Goal: Find specific page/section: Find specific page/section

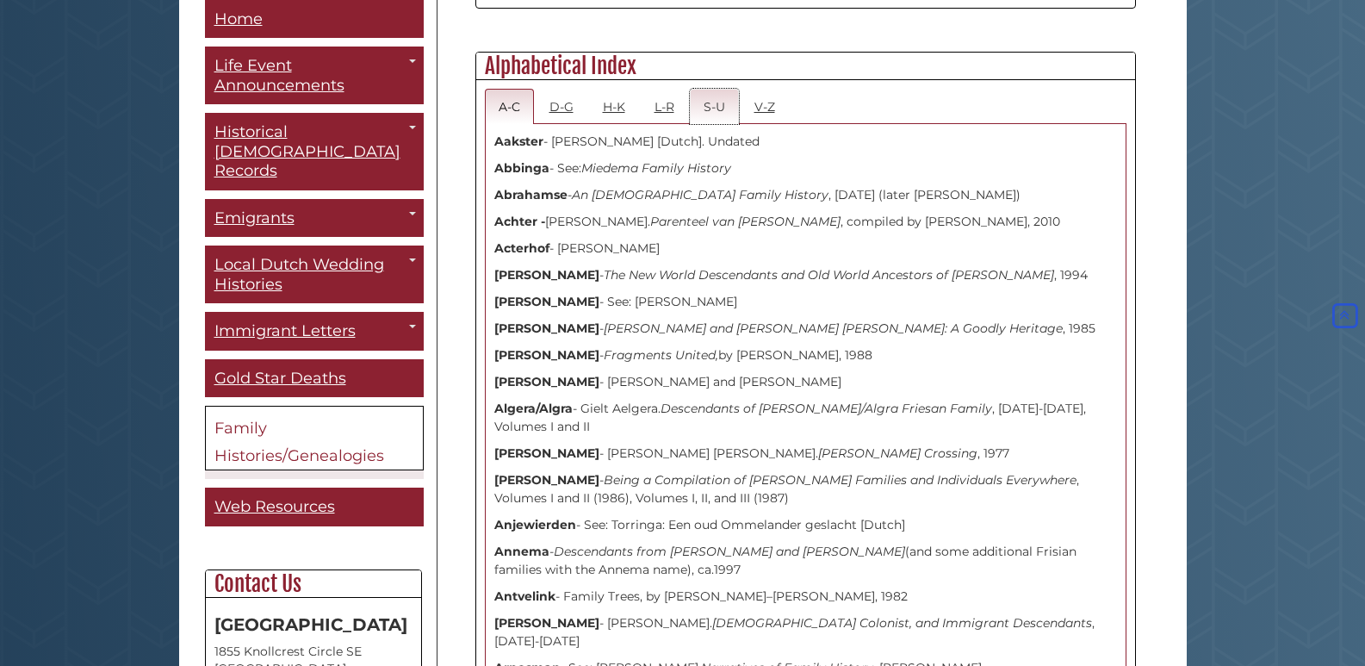
click at [714, 108] on link "S-U" at bounding box center [714, 106] width 49 height 35
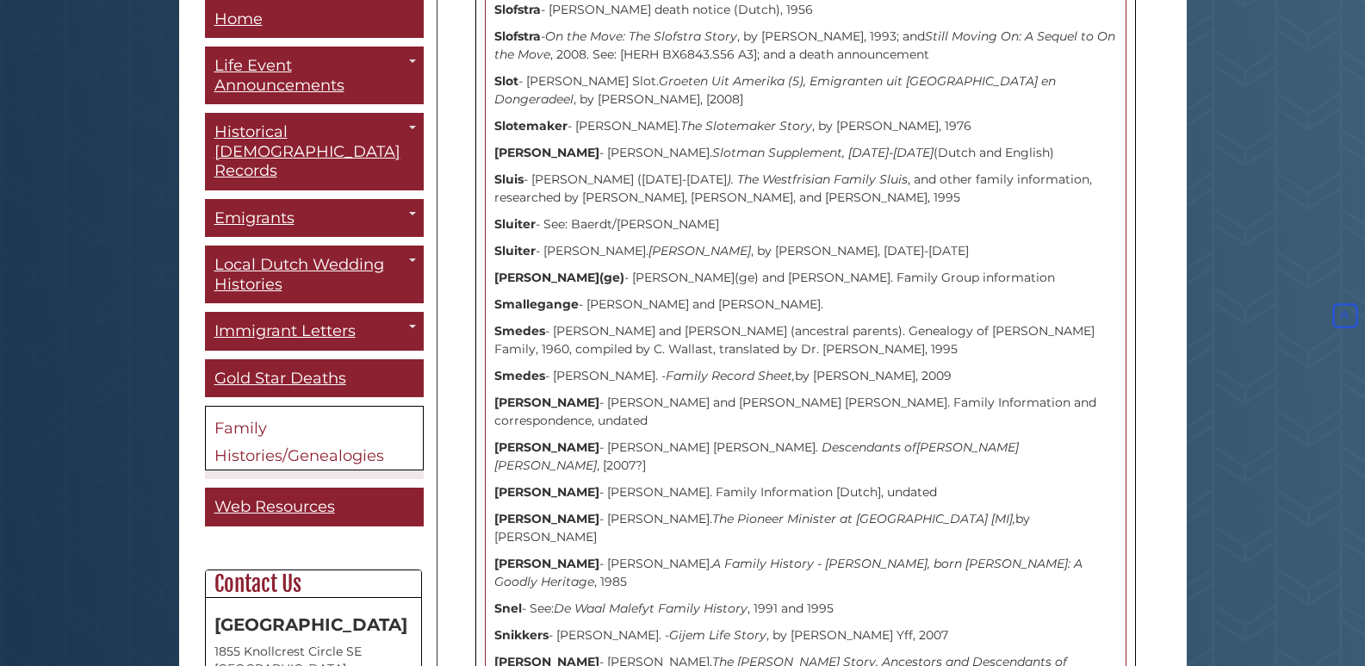
scroll to position [3205, 0]
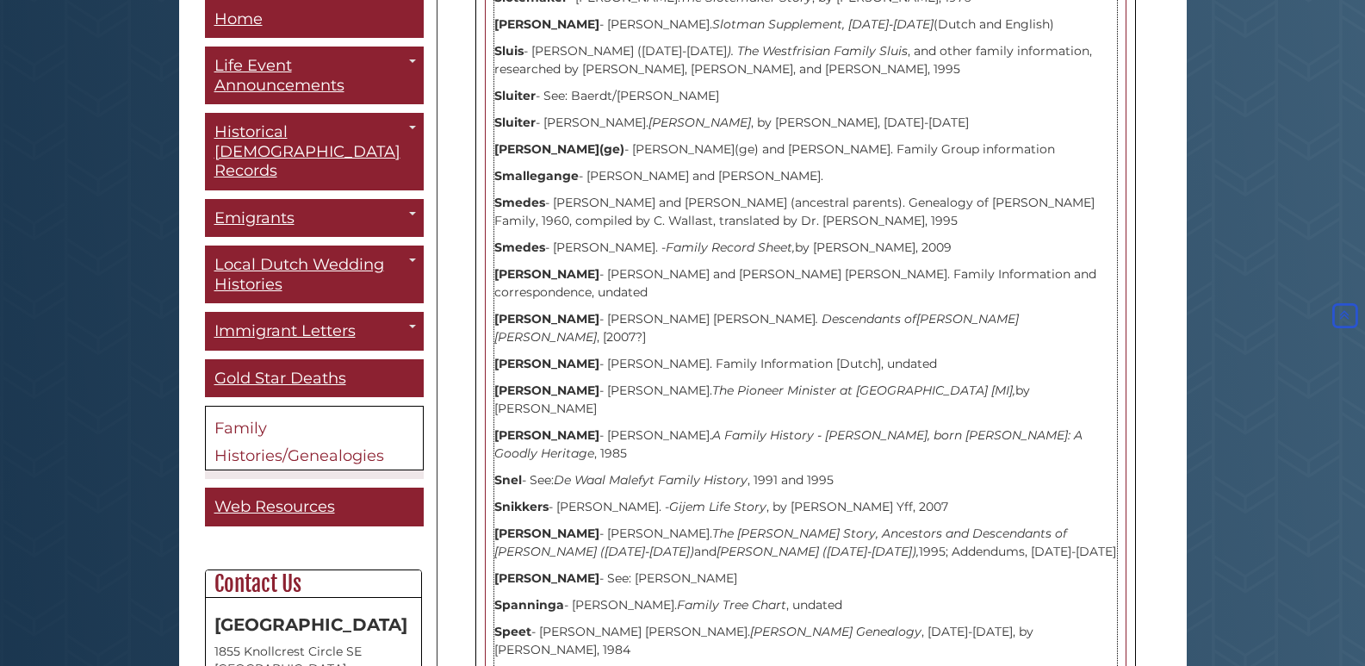
click at [525, 427] on strong "[PERSON_NAME]" at bounding box center [546, 434] width 105 height 15
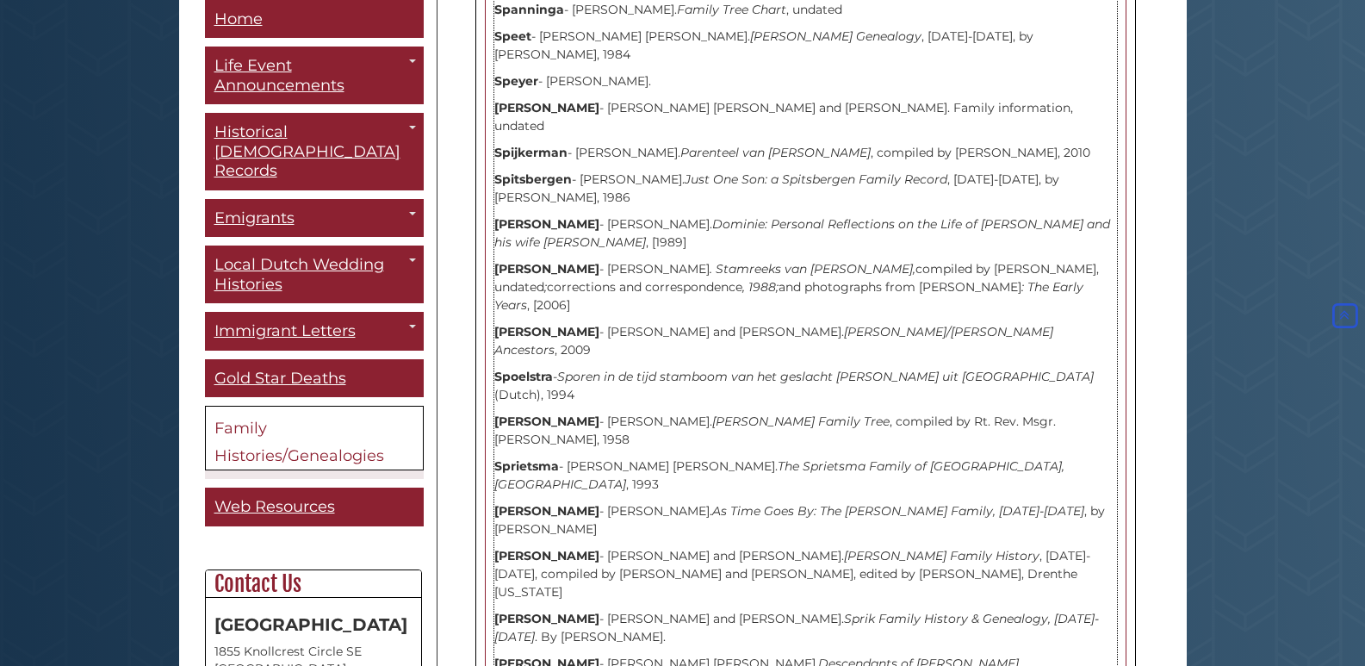
scroll to position [3832, 0]
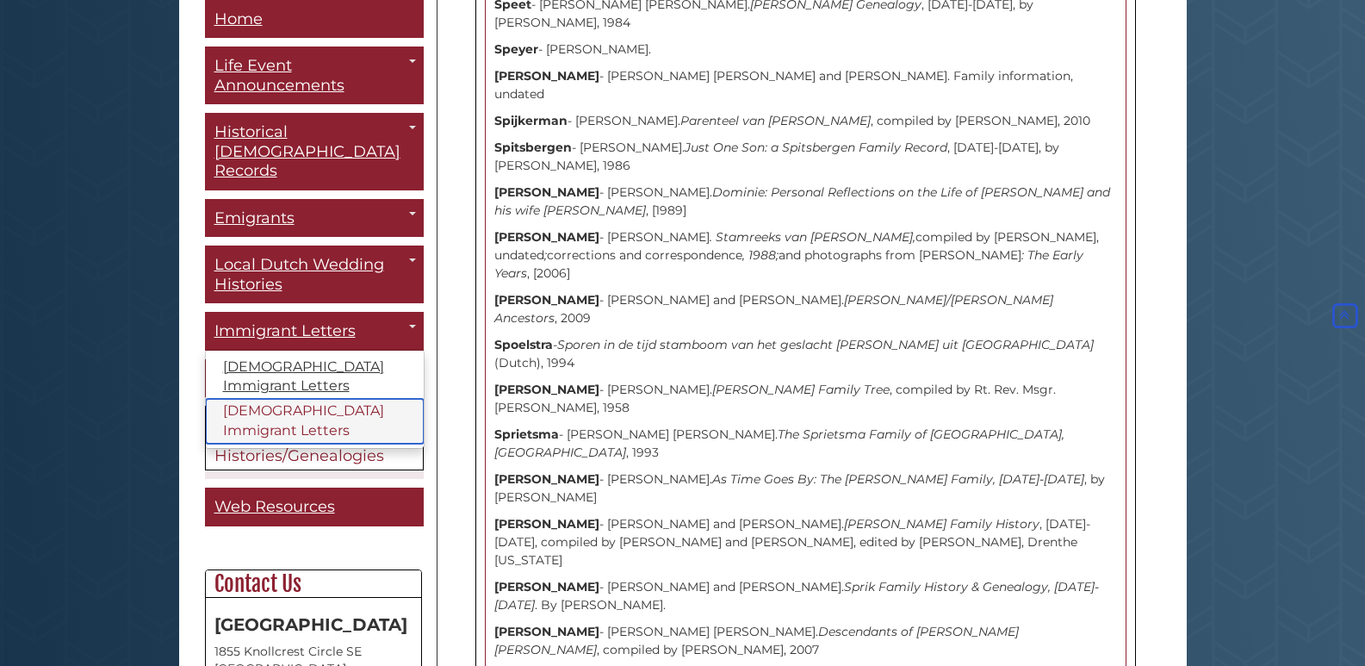
click at [346, 400] on link "[DEMOGRAPHIC_DATA] Immigrant Letters" at bounding box center [315, 422] width 218 height 45
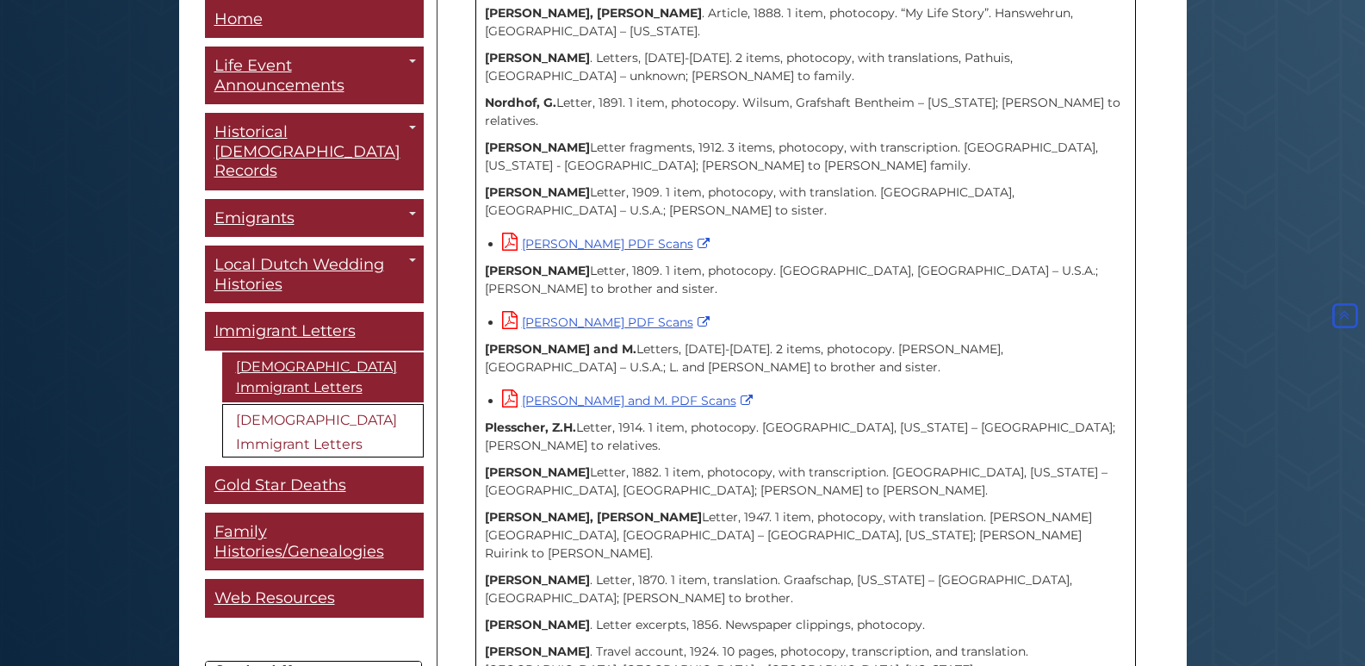
scroll to position [2978, 0]
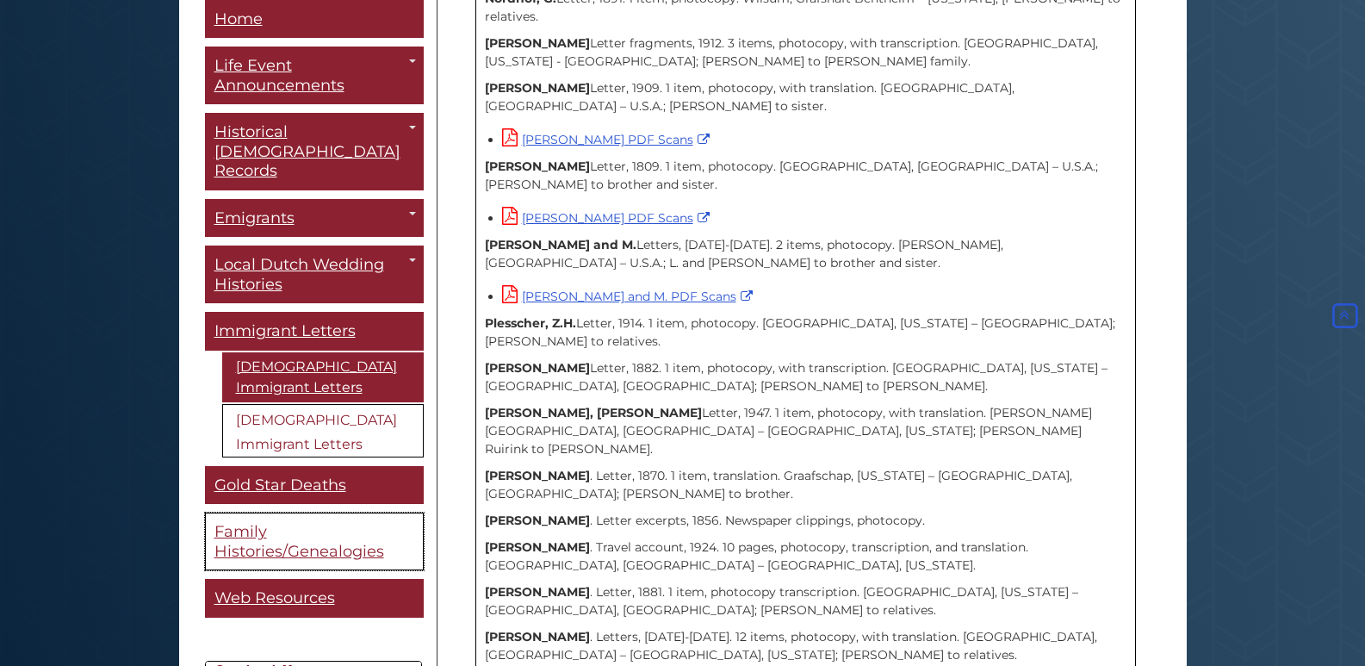
click at [253, 523] on span "Family Histories/Genealogies" at bounding box center [299, 542] width 170 height 39
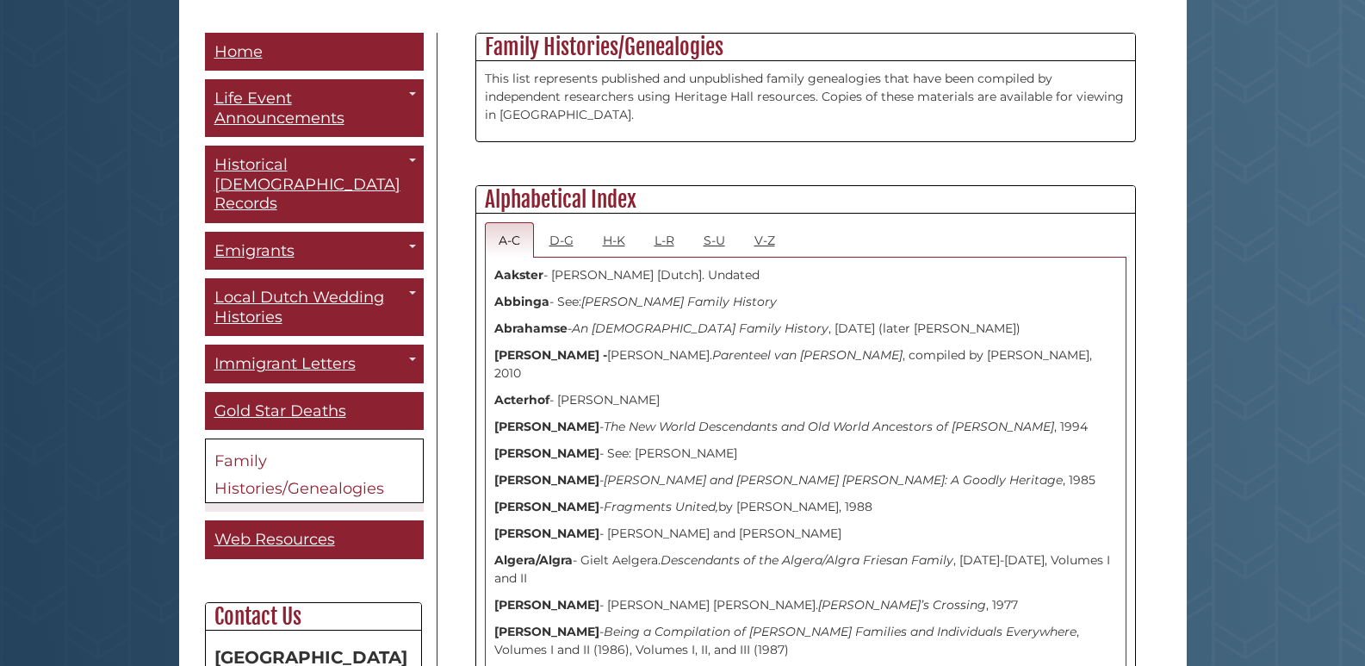
scroll to position [479, 0]
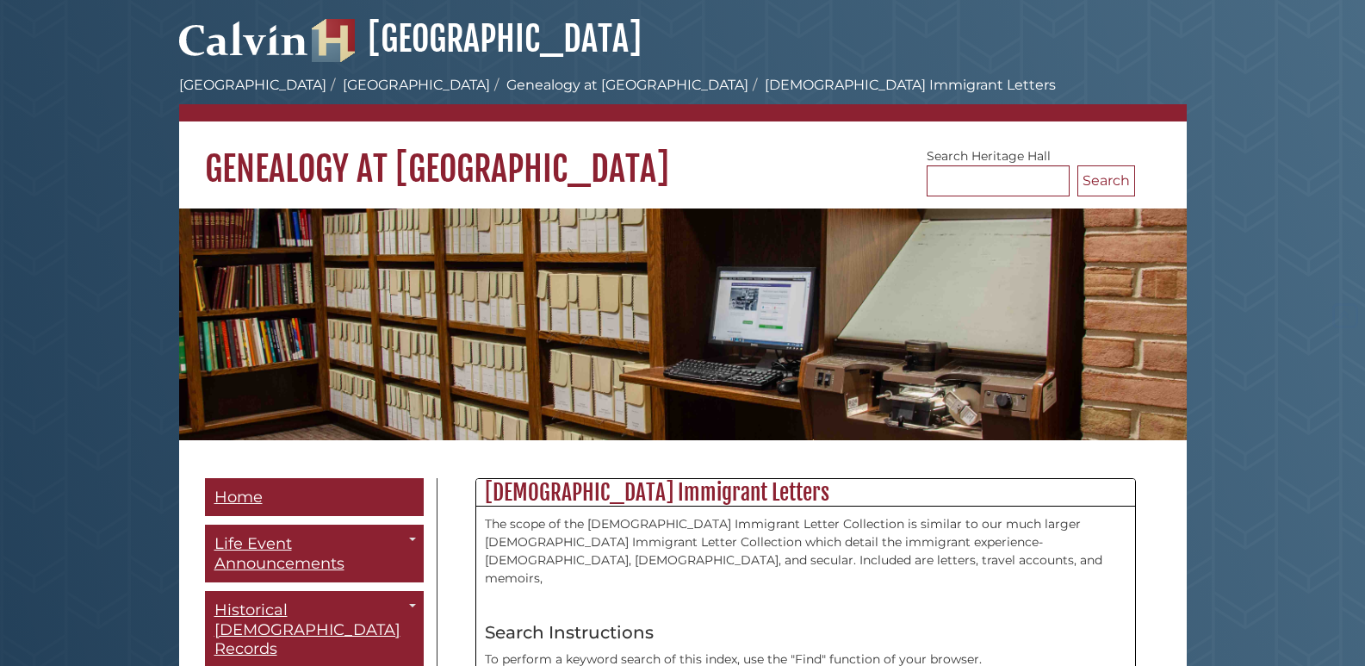
scroll to position [2978, 0]
